Goal: Find contact information: Find contact information

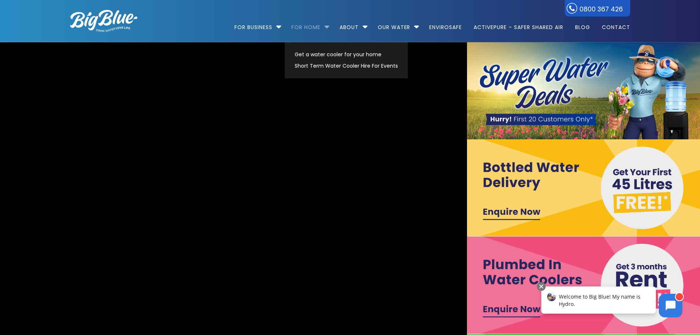
click at [308, 26] on link "For Home" at bounding box center [305, 23] width 39 height 47
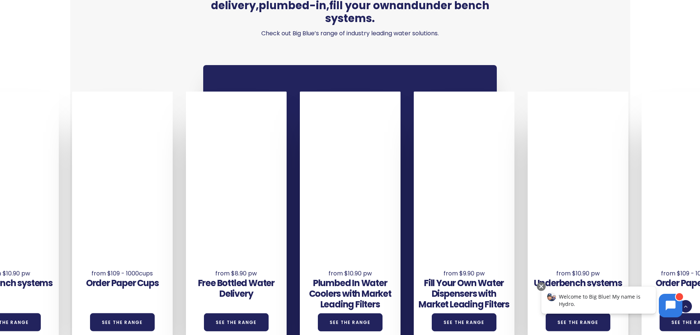
scroll to position [515, 0]
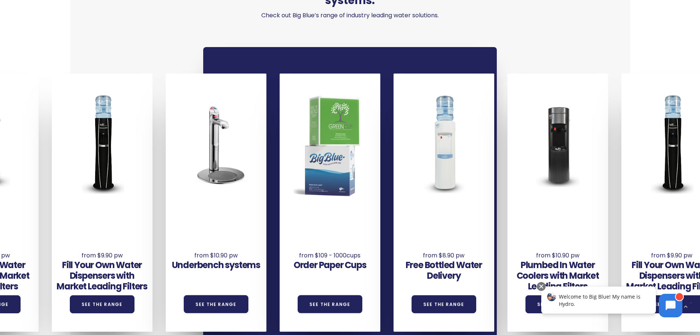
drag, startPoint x: 616, startPoint y: 214, endPoint x: 207, endPoint y: 218, distance: 409.1
click at [207, 218] on div "Underbench systems See the Range" at bounding box center [216, 251] width 101 height 81
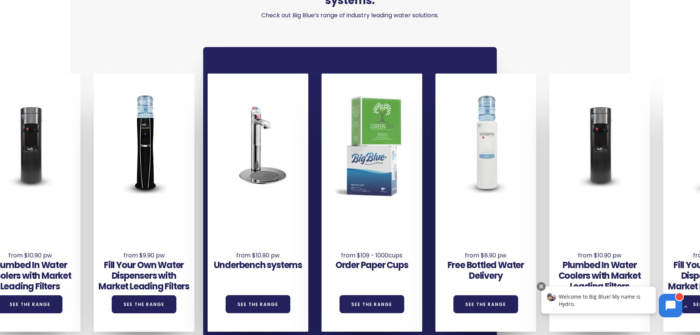
drag, startPoint x: 559, startPoint y: 222, endPoint x: 107, endPoint y: 221, distance: 451.3
click at [107, 221] on div "Underbench systems See the Range Order Paper Cups See the Range Free Bottled Wa…" at bounding box center [264, 203] width 1367 height 258
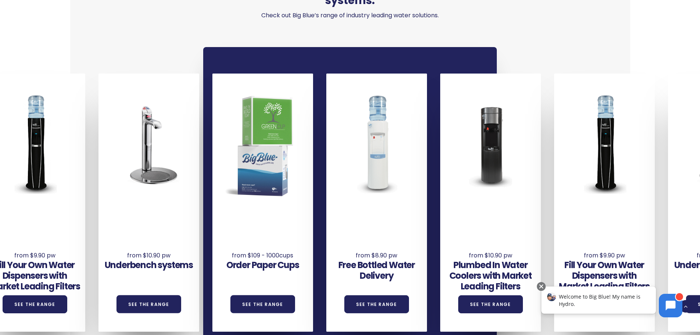
drag, startPoint x: 394, startPoint y: 225, endPoint x: 0, endPoint y: 224, distance: 394.4
click at [0, 224] on div "Underbench systems See the Range Order Paper Cups See the Range Free Bottled Wa…" at bounding box center [155, 203] width 1367 height 258
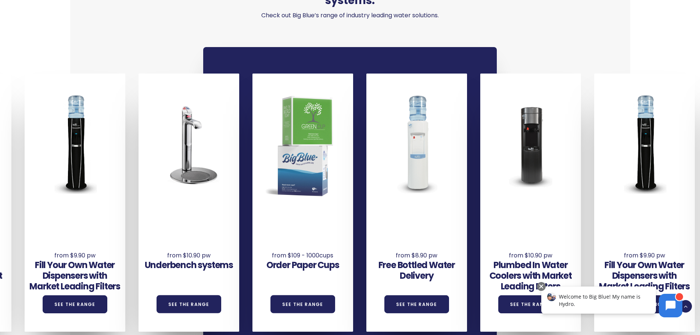
drag, startPoint x: 512, startPoint y: 218, endPoint x: 12, endPoint y: 220, distance: 499.1
click at [43, 220] on div "Underbench systems See the Range Order Paper Cups See the Range Free Bottled Wa…" at bounding box center [195, 203] width 1367 height 258
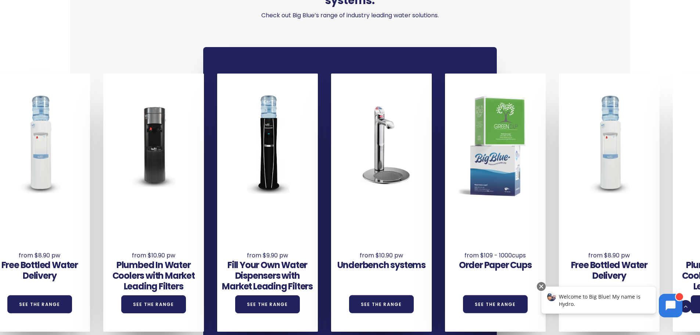
drag, startPoint x: 423, startPoint y: 217, endPoint x: 0, endPoint y: 210, distance: 422.7
click at [0, 211] on div "Underbench systems See the Range Order Paper Cups See the Range Free Bottled Wa…" at bounding box center [388, 203] width 1367 height 258
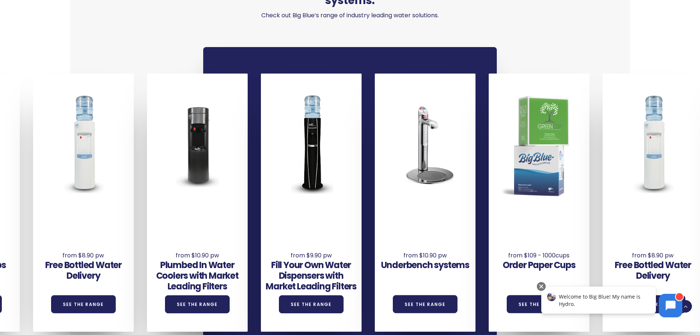
drag, startPoint x: 503, startPoint y: 211, endPoint x: 57, endPoint y: 213, distance: 446.2
click at [57, 213] on div "Underbench systems See the Range Order Paper Cups See the Range Free Bottled Wa…" at bounding box center [431, 203] width 1367 height 258
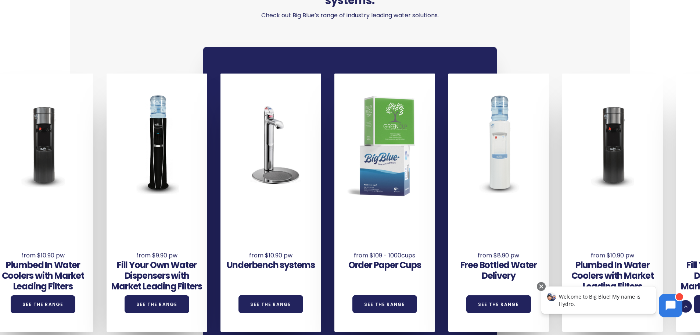
drag, startPoint x: 454, startPoint y: 214, endPoint x: 82, endPoint y: 218, distance: 372.0
click at [106, 218] on div "Underbench systems See the Range Order Paper Cups See the Range Free Bottled Wa…" at bounding box center [277, 203] width 1367 height 258
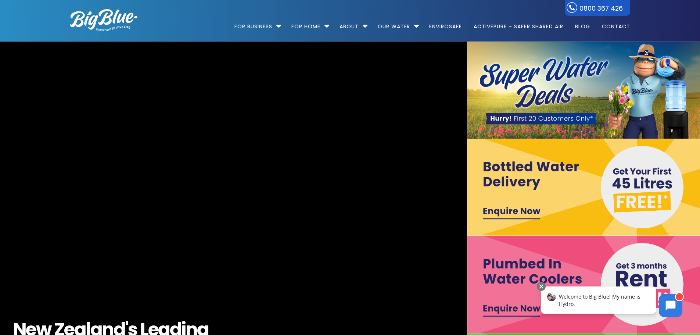
scroll to position [0, 0]
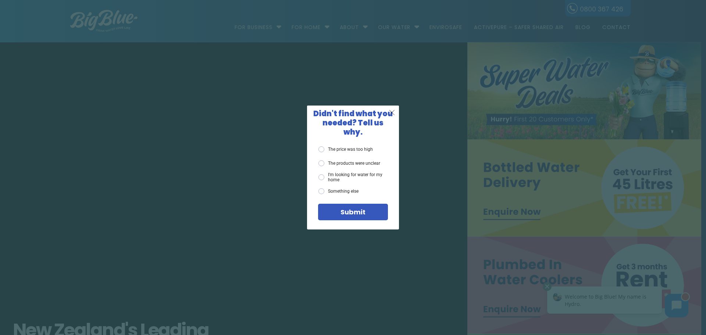
click at [392, 115] on span "X" at bounding box center [391, 112] width 7 height 9
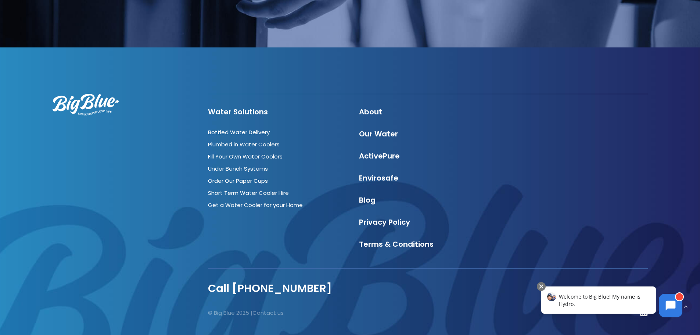
scroll to position [2258, 0]
click at [676, 302] on icon at bounding box center [671, 305] width 10 height 10
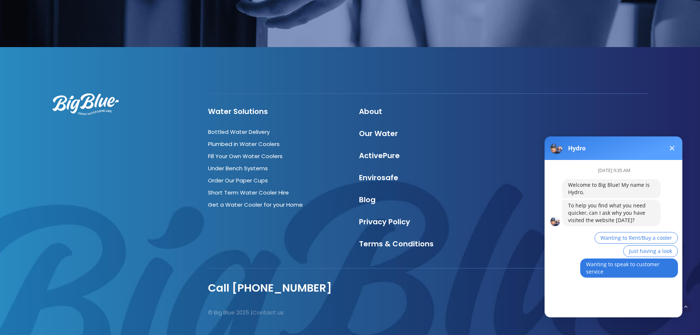
click at [631, 271] on button "Wanting to speak to customer service" at bounding box center [629, 267] width 98 height 19
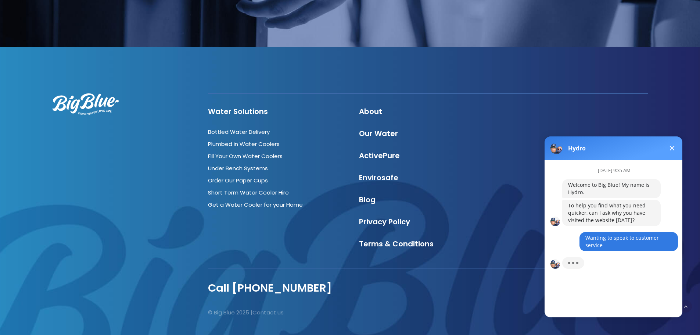
scroll to position [5, 0]
